Goal: Task Accomplishment & Management: Manage account settings

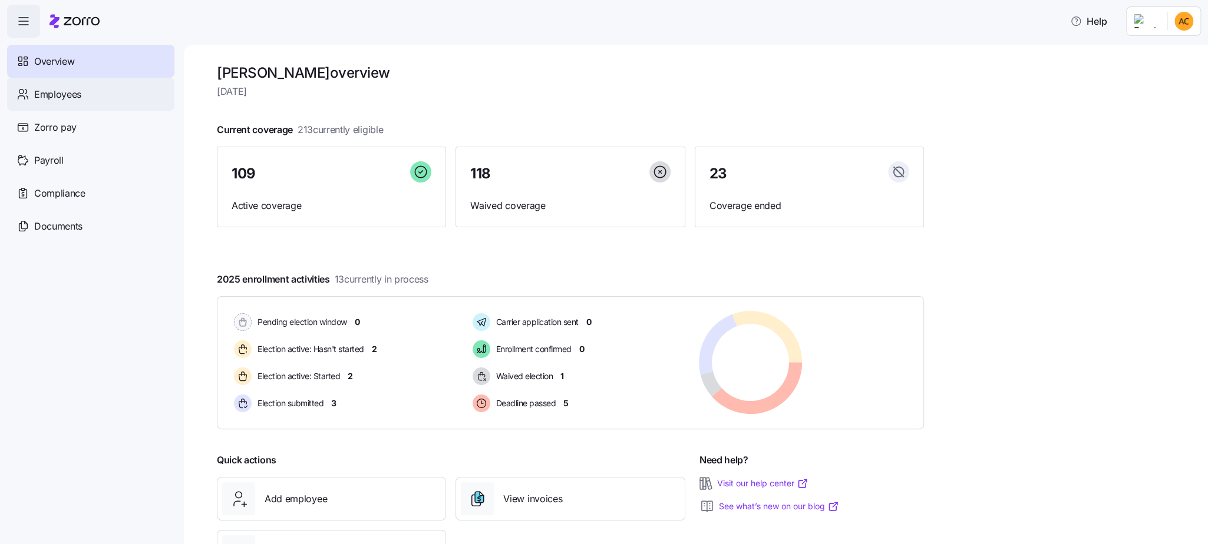
click at [23, 93] on icon at bounding box center [21, 92] width 4 height 4
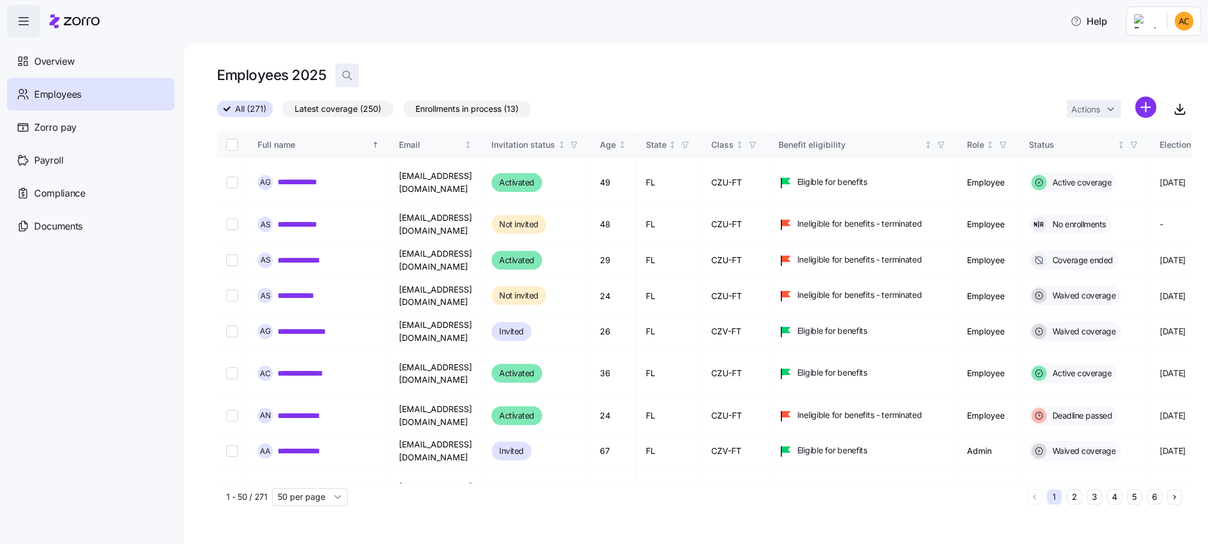
click at [345, 74] on icon "button" at bounding box center [347, 76] width 12 height 12
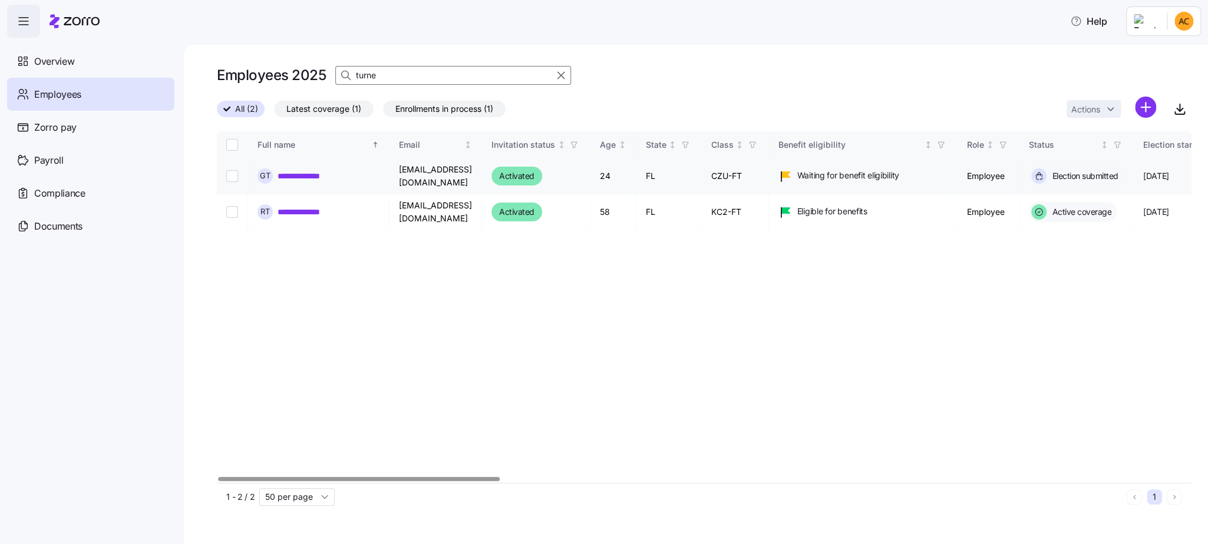
type input "turne"
click at [306, 175] on link "**********" at bounding box center [305, 176] width 55 height 12
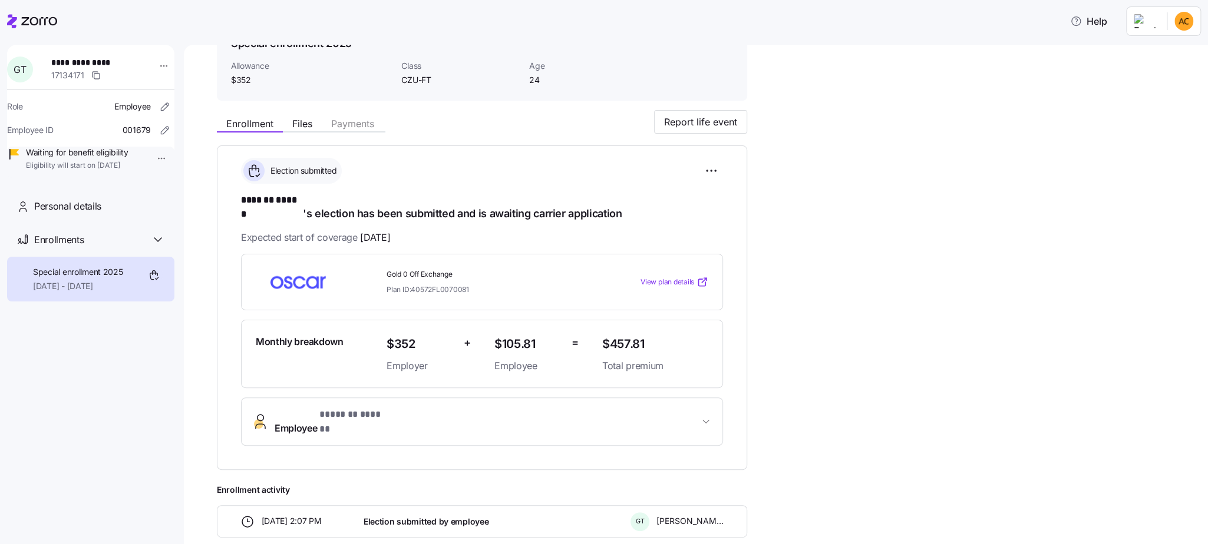
scroll to position [88, 0]
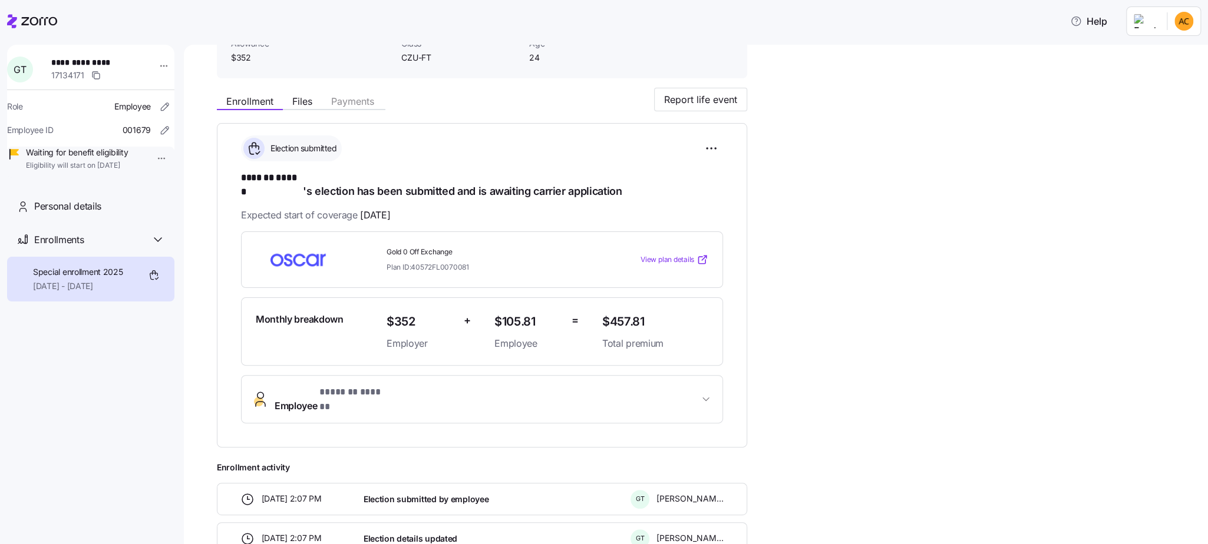
drag, startPoint x: 245, startPoint y: 206, endPoint x: 422, endPoint y: 200, distance: 177.5
click at [420, 208] on div "Expected start of coverage [DATE]" at bounding box center [482, 215] width 482 height 15
click at [456, 209] on div "Expected start of coverage [DATE]" at bounding box center [482, 215] width 482 height 15
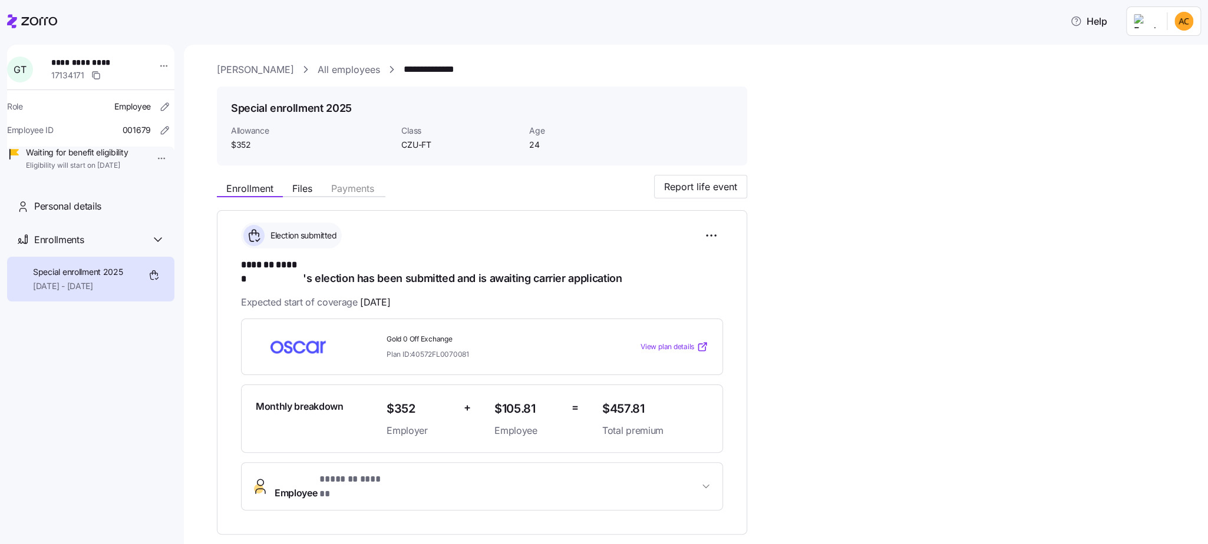
scroll to position [0, 0]
drag, startPoint x: 869, startPoint y: 344, endPoint x: 867, endPoint y: 337, distance: 7.2
click at [869, 344] on div "**********" at bounding box center [704, 429] width 975 height 507
click at [692, 187] on span "Report life event" at bounding box center [700, 188] width 73 height 14
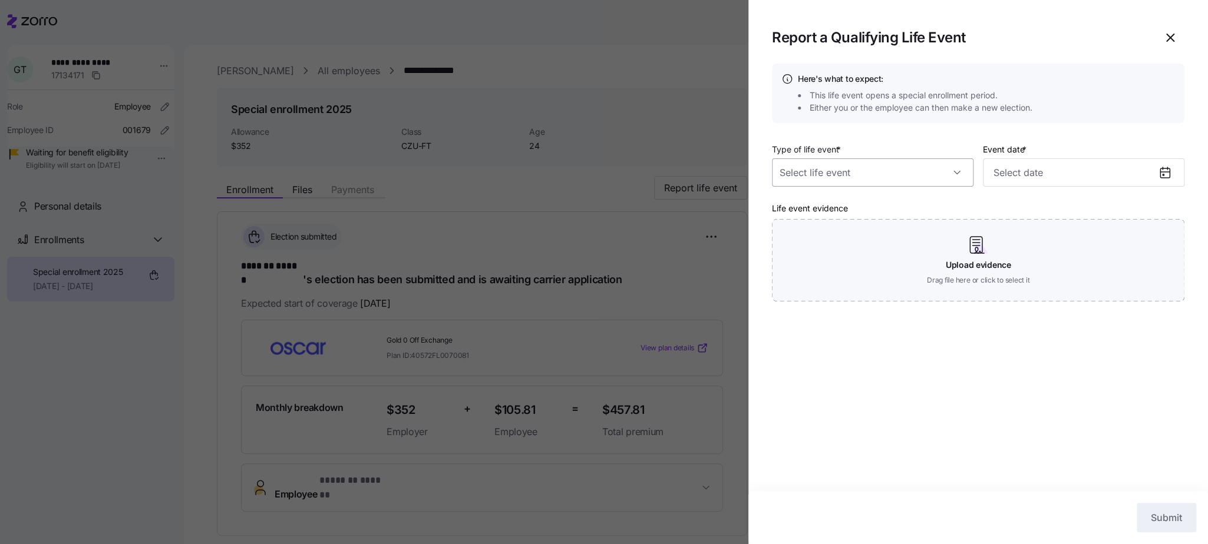
click at [942, 169] on input "Type of life event *" at bounding box center [873, 173] width 202 height 28
click at [827, 132] on div "Here's what to expect: This life event opens a special enrollment period. Eithe…" at bounding box center [978, 278] width 460 height 428
click at [1174, 37] on icon "button" at bounding box center [1170, 38] width 14 height 14
